Goal: Book appointment/travel/reservation

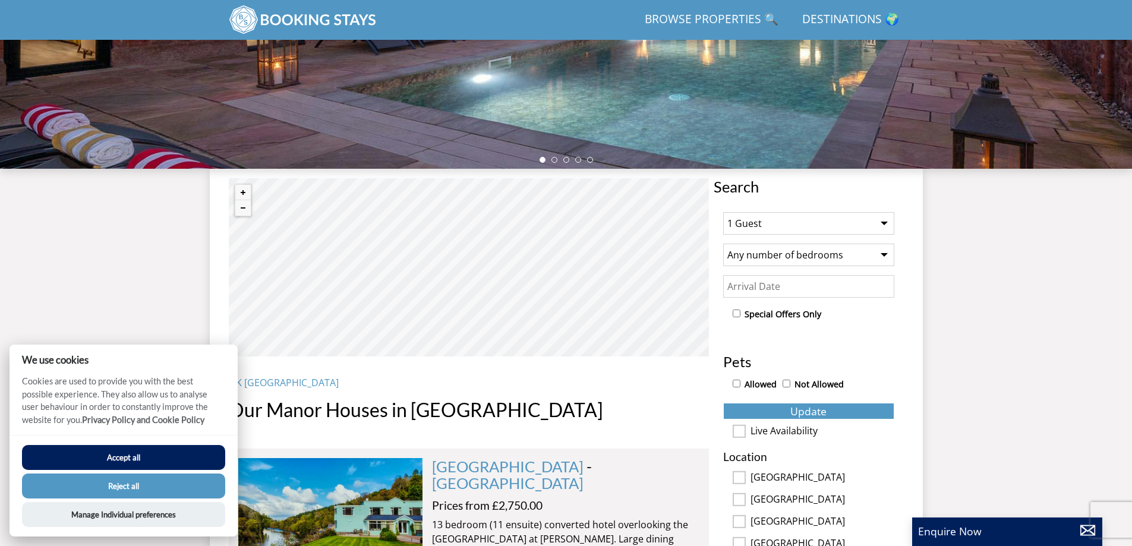
scroll to position [308, 0]
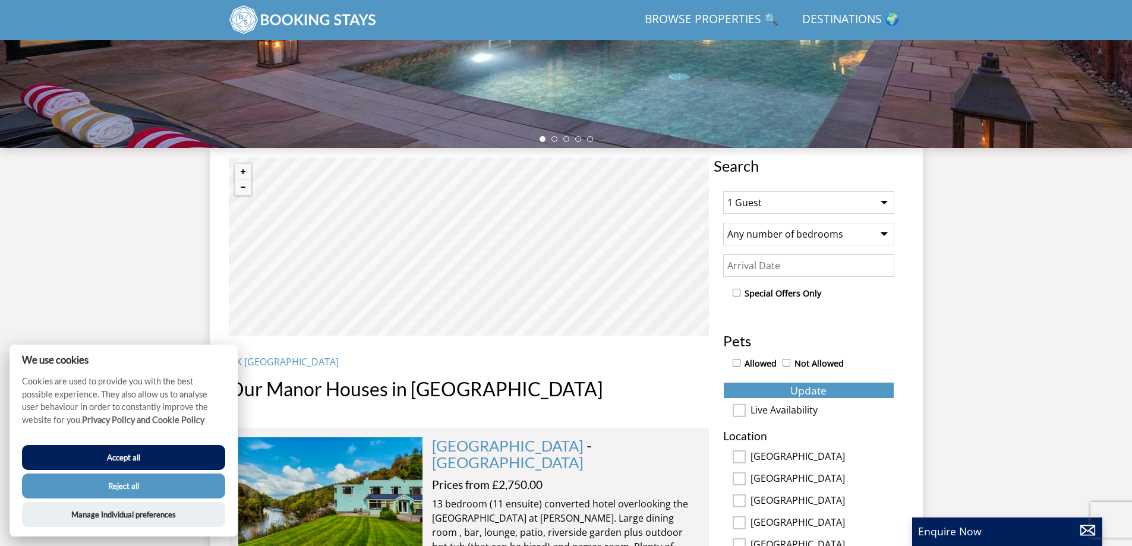
click at [175, 459] on button "Accept all" at bounding box center [123, 457] width 203 height 25
checkbox input "true"
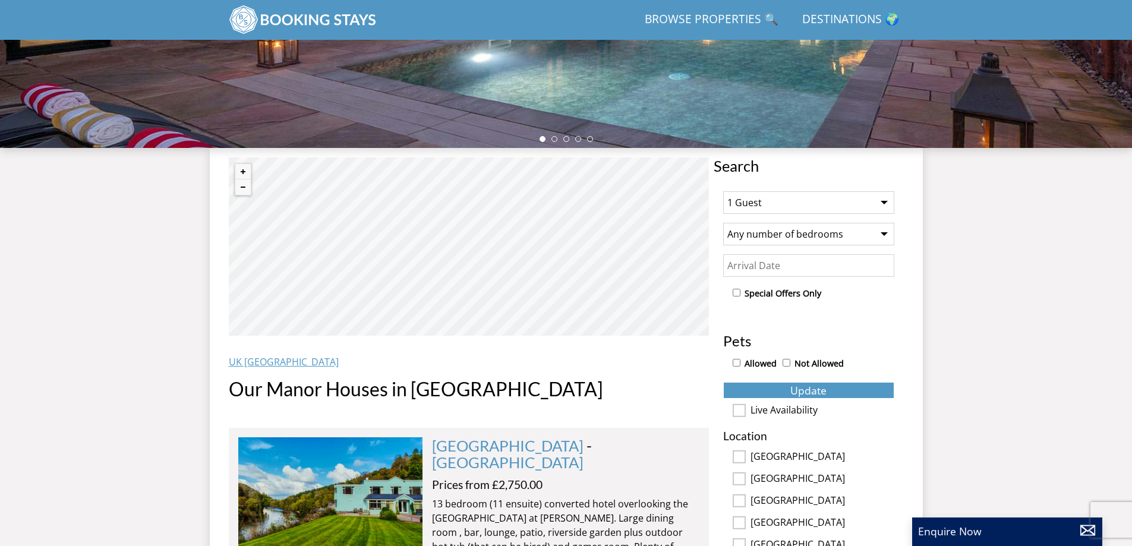
scroll to position [367, 0]
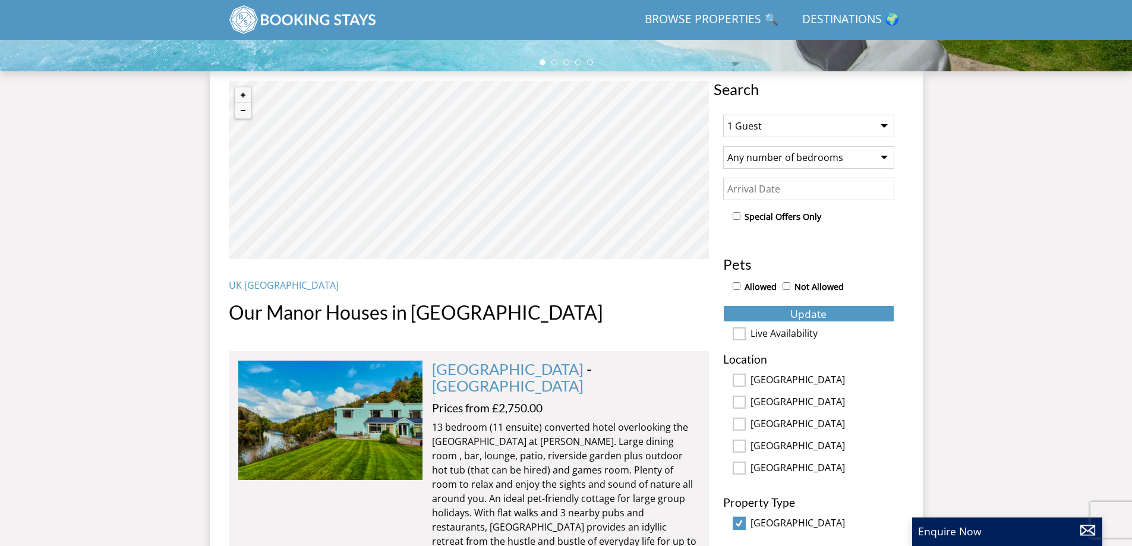
scroll to position [357, 0]
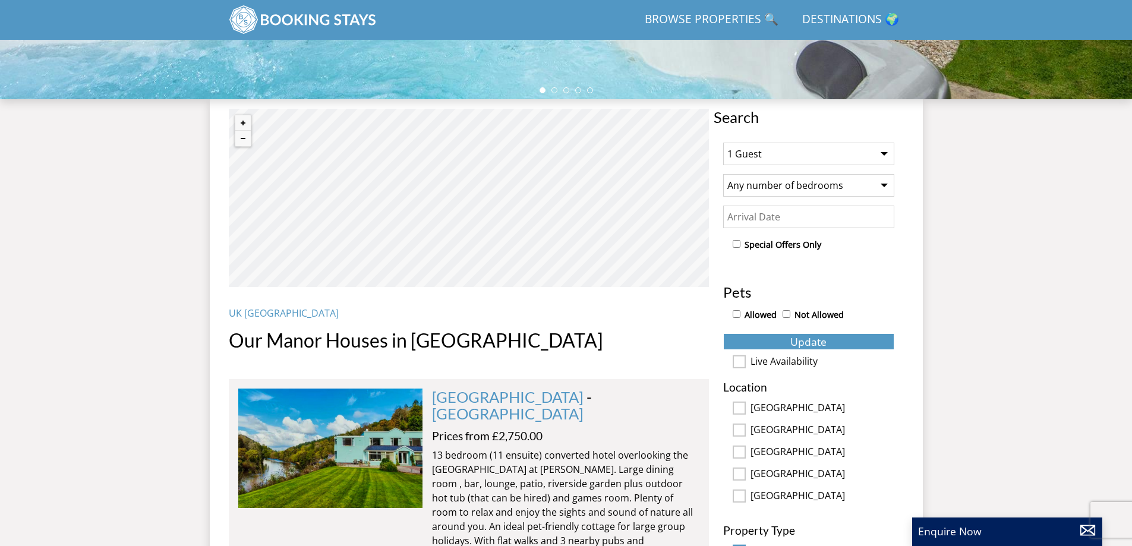
click at [788, 151] on select "1 Guest 2 Guests 3 Guests 4 Guests 5 Guests 6 Guests 7 Guests 8 Guests 9 Guests…" at bounding box center [808, 154] width 171 height 23
select select "17"
click at [723, 143] on select "1 Guest 2 Guests 3 Guests 4 Guests 5 Guests 6 Guests 7 Guests 8 Guests 9 Guests…" at bounding box center [808, 154] width 171 height 23
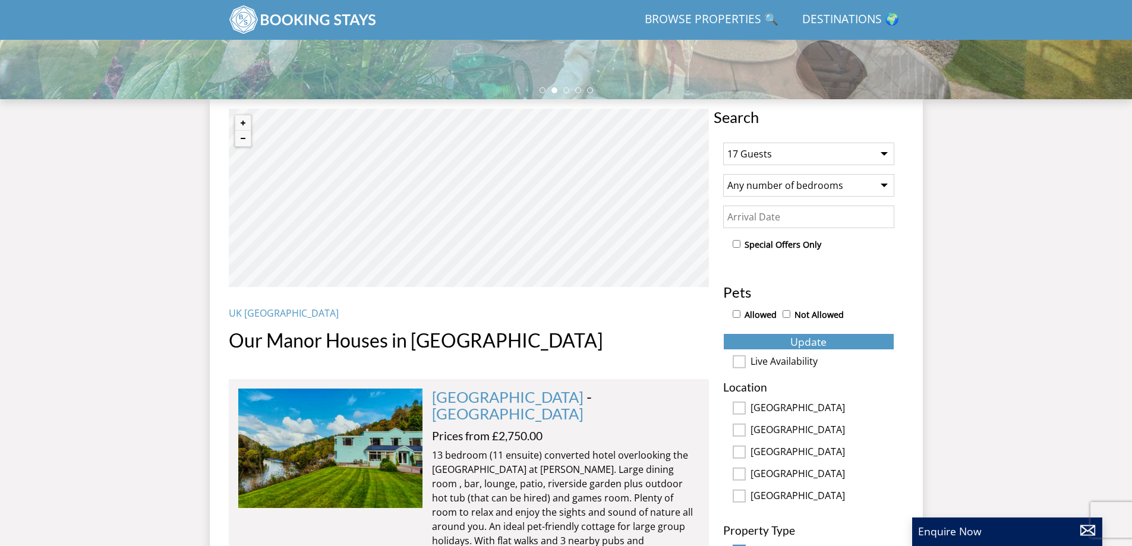
click at [858, 185] on select "Any number of bedrooms 4 Bedrooms 5 Bedrooms 6 Bedrooms 7 Bedrooms 8 Bedrooms 9…" at bounding box center [808, 185] width 171 height 23
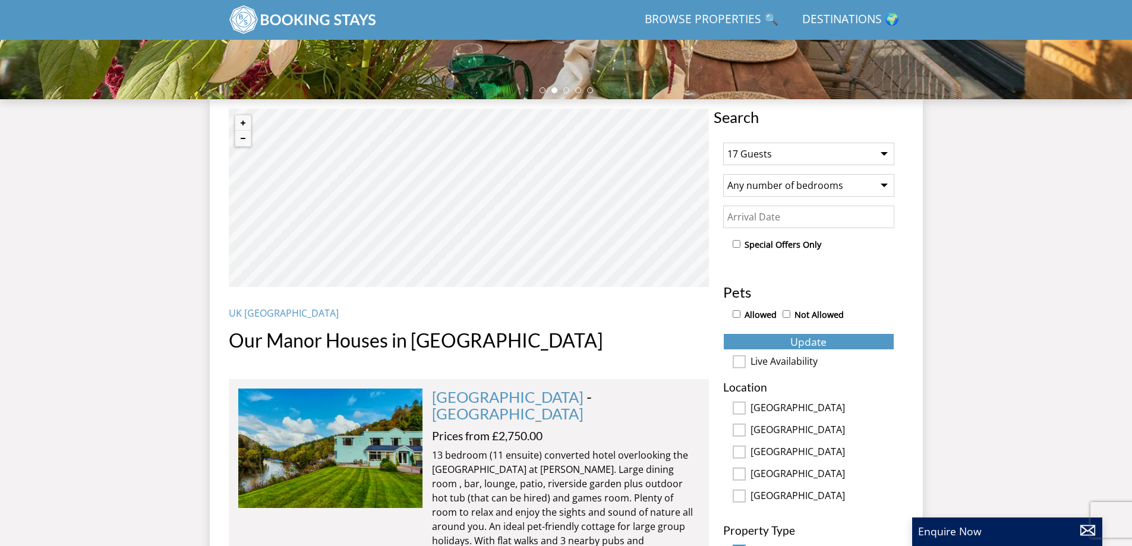
select select "10"
click at [723, 174] on select "Any number of bedrooms 4 Bedrooms 5 Bedrooms 6 Bedrooms 7 Bedrooms 8 Bedrooms 9…" at bounding box center [808, 185] width 171 height 23
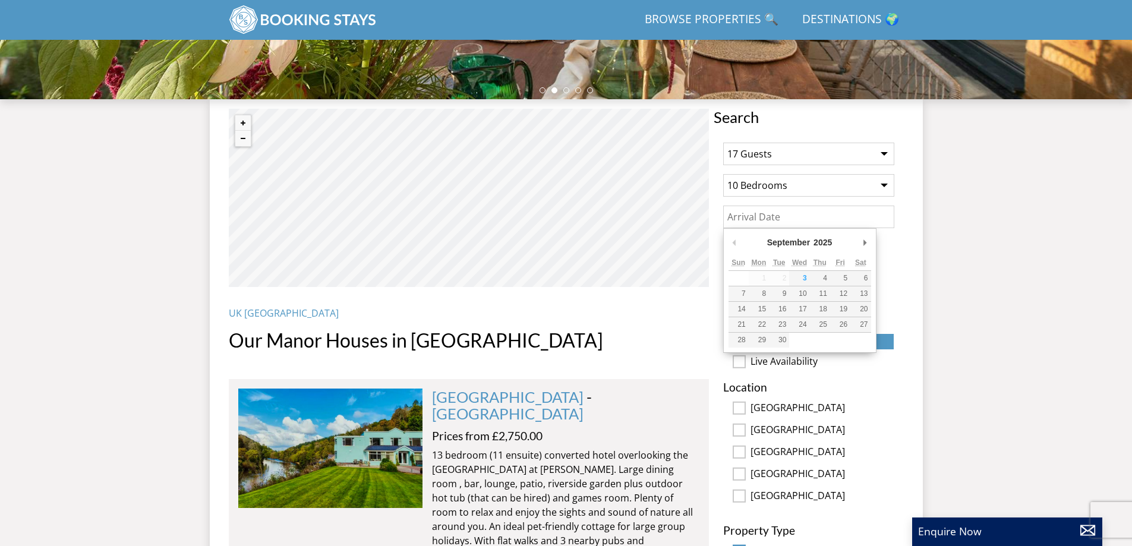
click at [795, 216] on input "Date" at bounding box center [808, 217] width 171 height 23
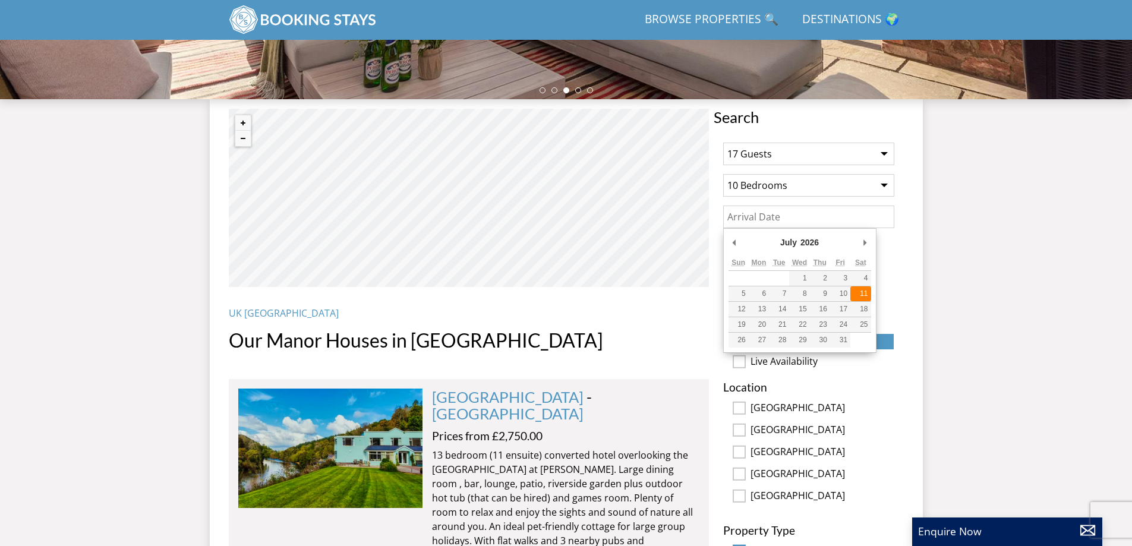
type input "[DATE]"
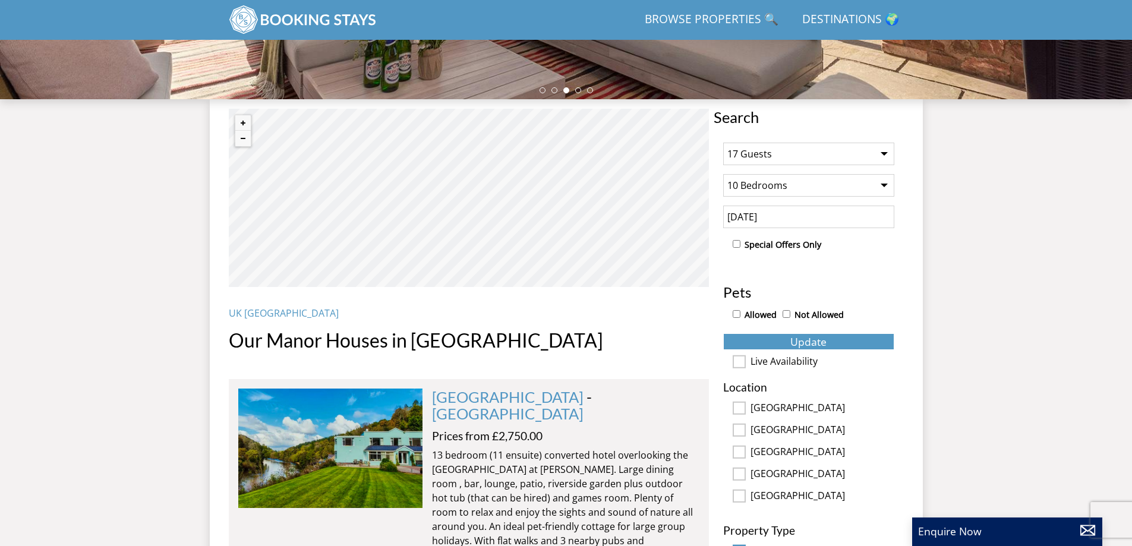
click at [612, 324] on div "UK [GEOGRAPHIC_DATA] Our Manor Houses in [GEOGRAPHIC_DATA]" at bounding box center [469, 333] width 480 height 54
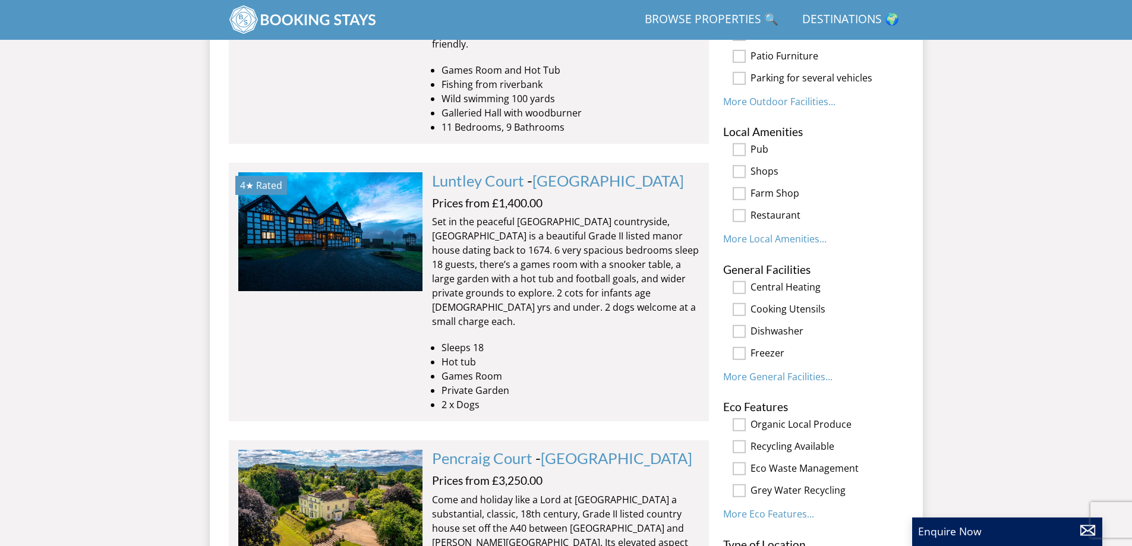
scroll to position [1248, 0]
